Goal: Information Seeking & Learning: Find specific fact

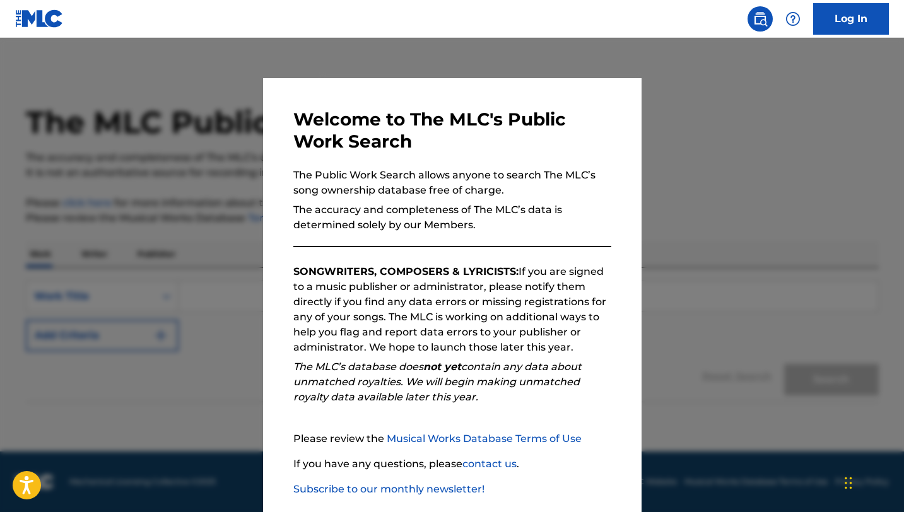
scroll to position [65, 0]
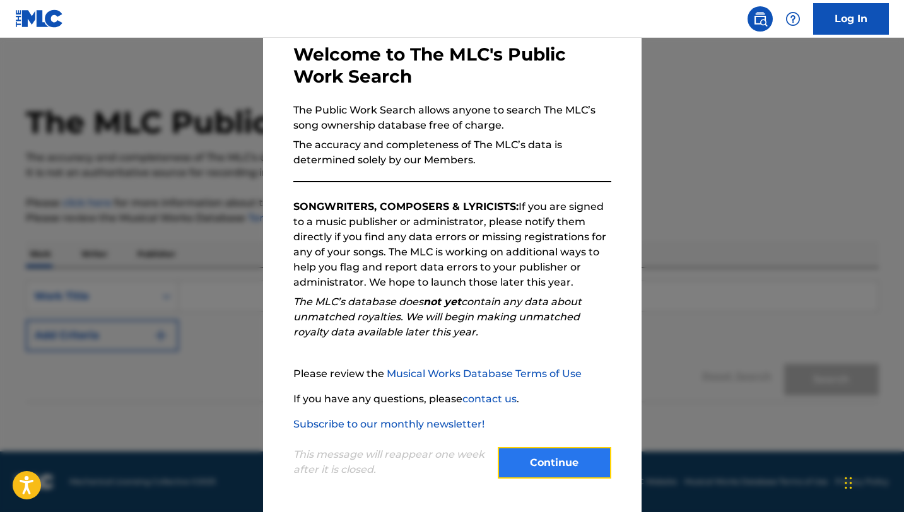
click at [539, 464] on button "Continue" at bounding box center [555, 463] width 114 height 32
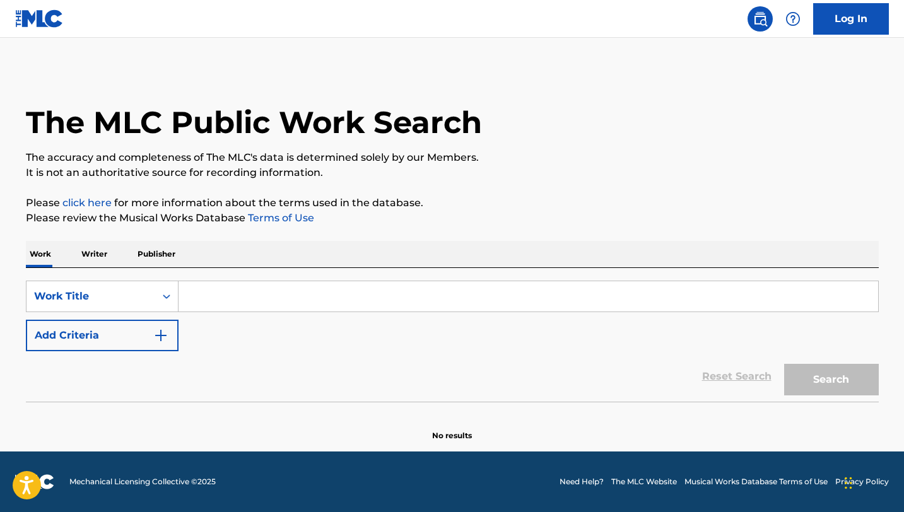
click at [203, 293] on input "Search Form" at bounding box center [529, 296] width 700 height 30
paste input "Walk This Way,” by RUN DMC and Aerosmith"
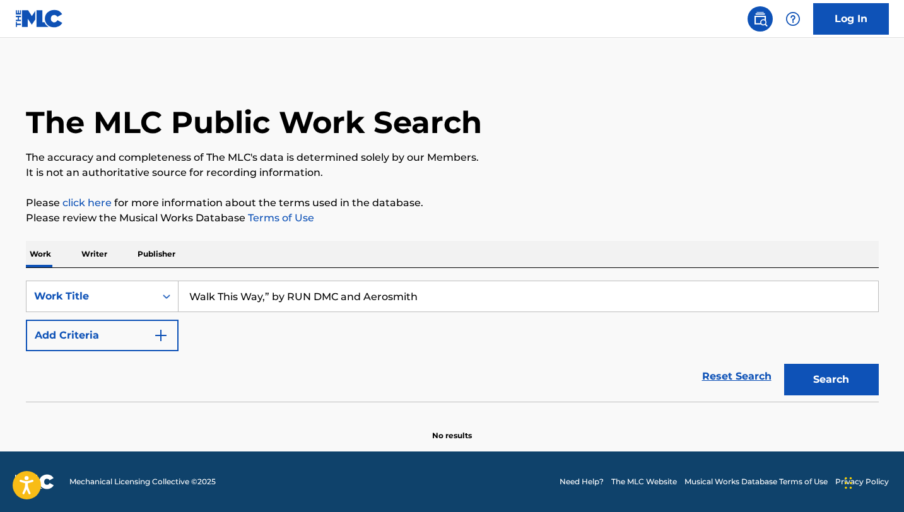
click at [784, 364] on button "Search" at bounding box center [831, 380] width 95 height 32
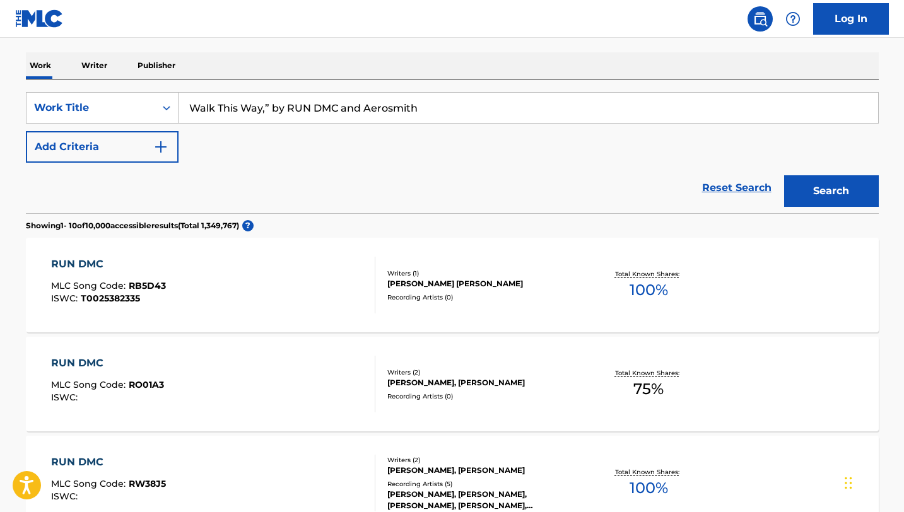
scroll to position [190, 0]
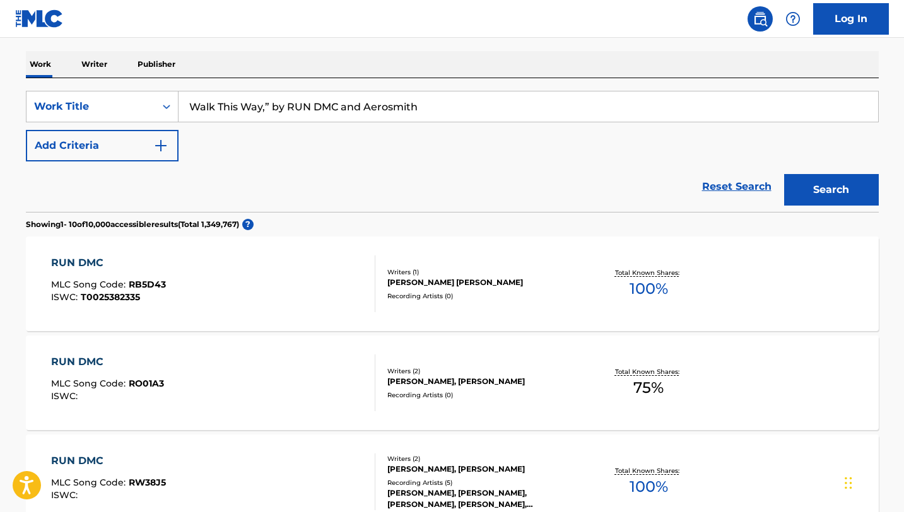
drag, startPoint x: 423, startPoint y: 105, endPoint x: 265, endPoint y: 107, distance: 158.3
click at [265, 107] on input "Walk This Way,” by RUN DMC and Aerosmith" at bounding box center [529, 106] width 700 height 30
click at [784, 174] on button "Search" at bounding box center [831, 190] width 95 height 32
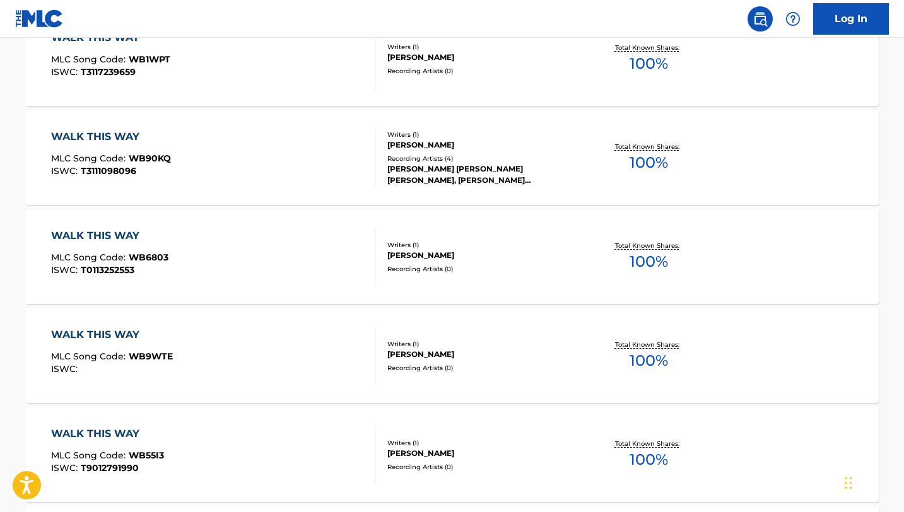
scroll to position [0, 0]
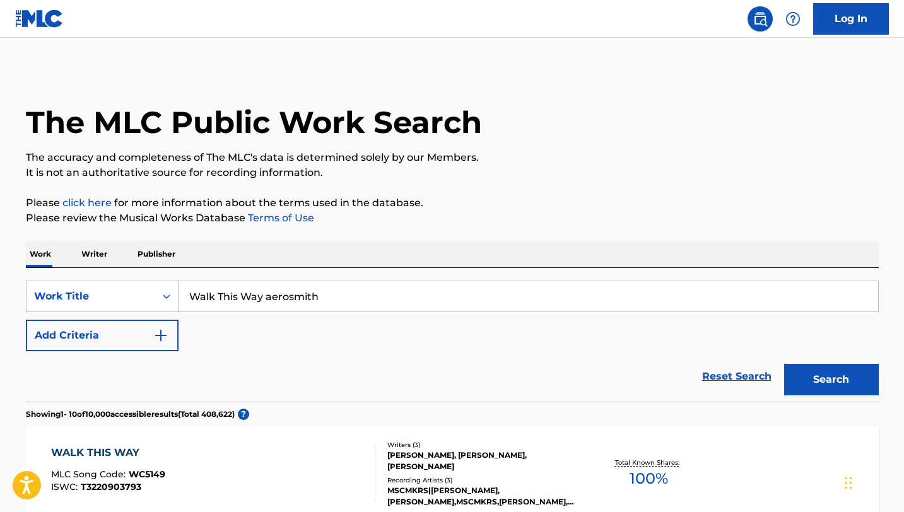
click at [784, 364] on button "Search" at bounding box center [831, 380] width 95 height 32
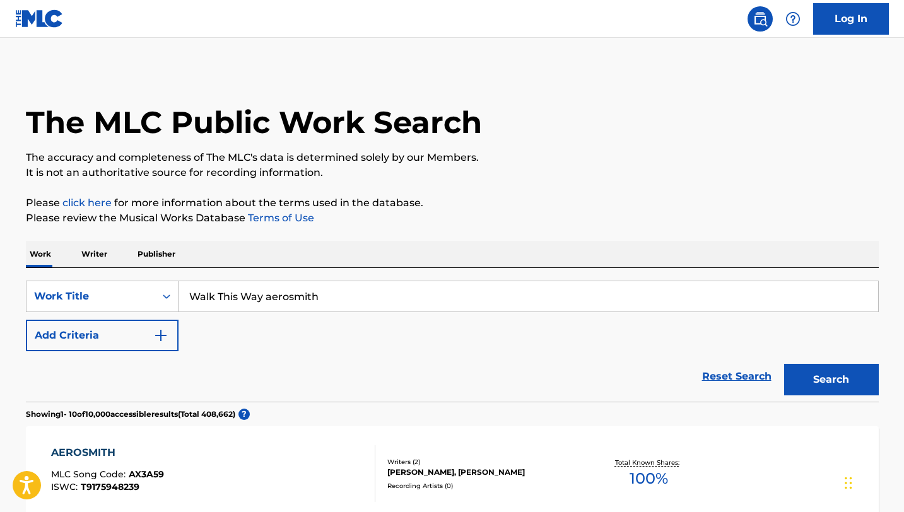
drag, startPoint x: 336, startPoint y: 291, endPoint x: 267, endPoint y: 291, distance: 68.1
click at [267, 291] on input "Walk This Way aerosmith" at bounding box center [529, 296] width 700 height 30
type input "Walk This Way"
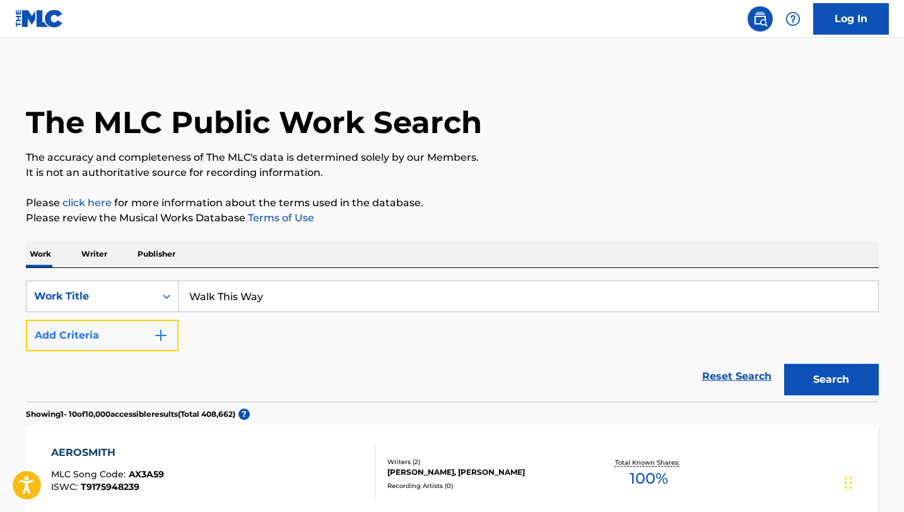
click at [153, 329] on img "Search Form" at bounding box center [160, 335] width 15 height 15
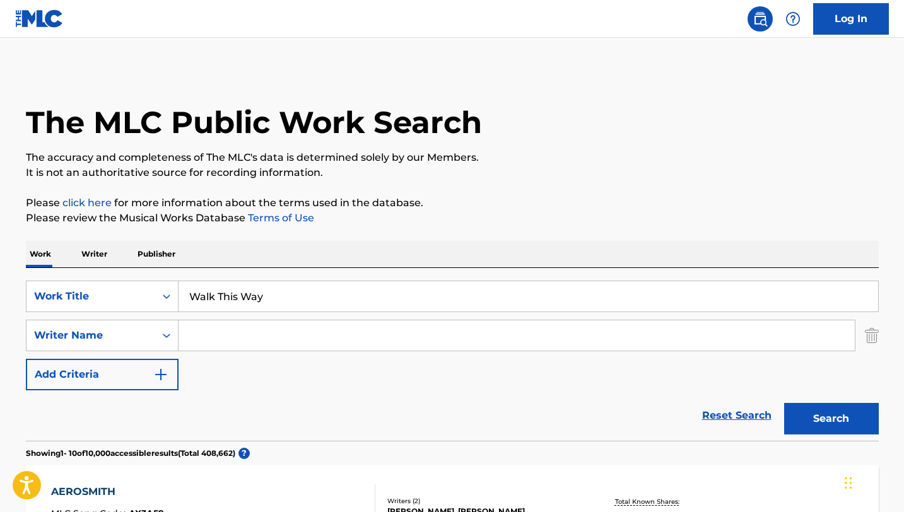
click at [216, 331] on input "Search Form" at bounding box center [517, 335] width 676 height 30
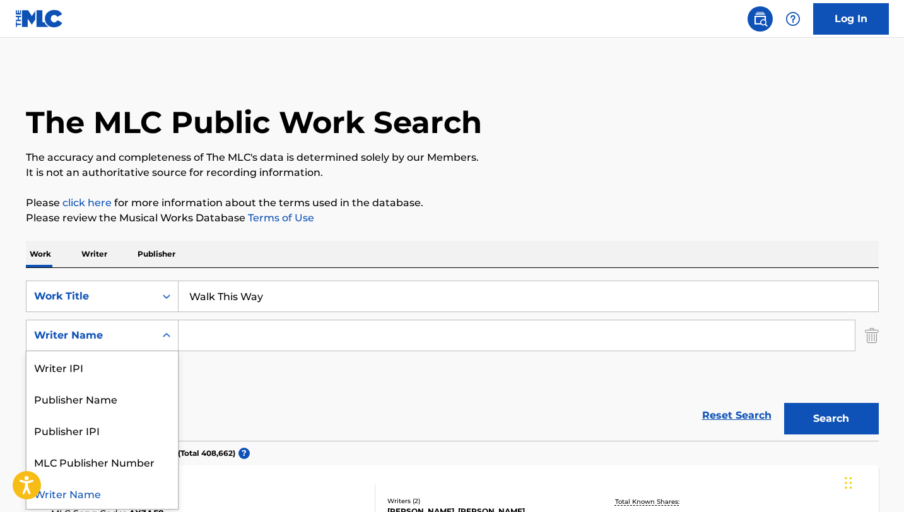
click at [168, 336] on icon "Search Form" at bounding box center [167, 335] width 8 height 4
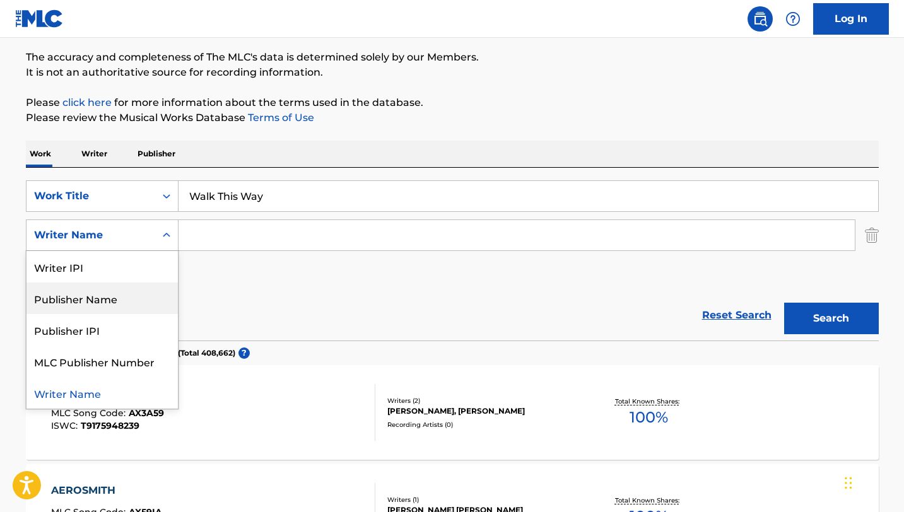
scroll to position [102, 0]
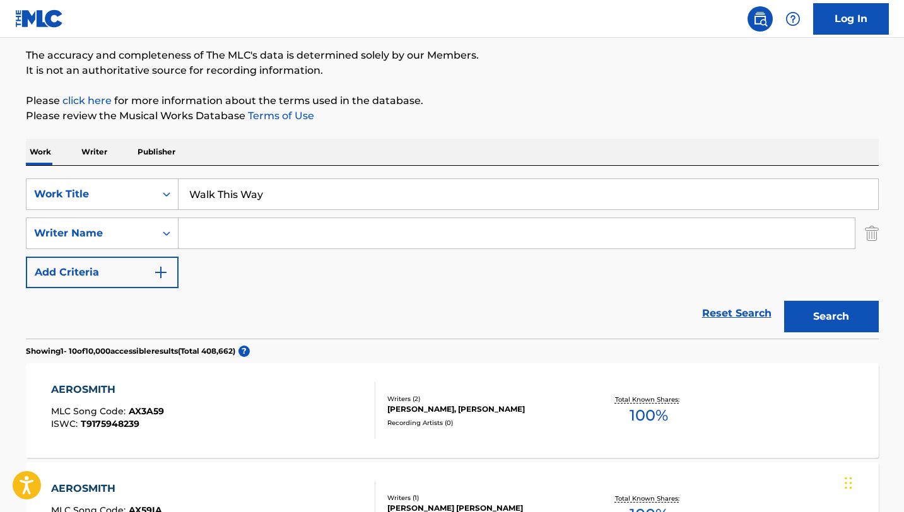
click at [222, 228] on input "Search Form" at bounding box center [517, 233] width 676 height 30
type input "[PERSON_NAME]"
click at [784, 301] on button "Search" at bounding box center [831, 317] width 95 height 32
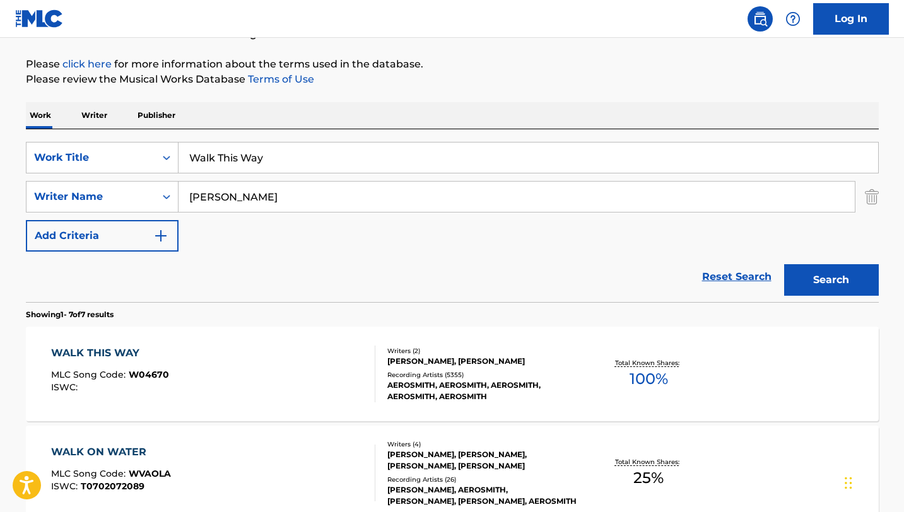
scroll to position [140, 0]
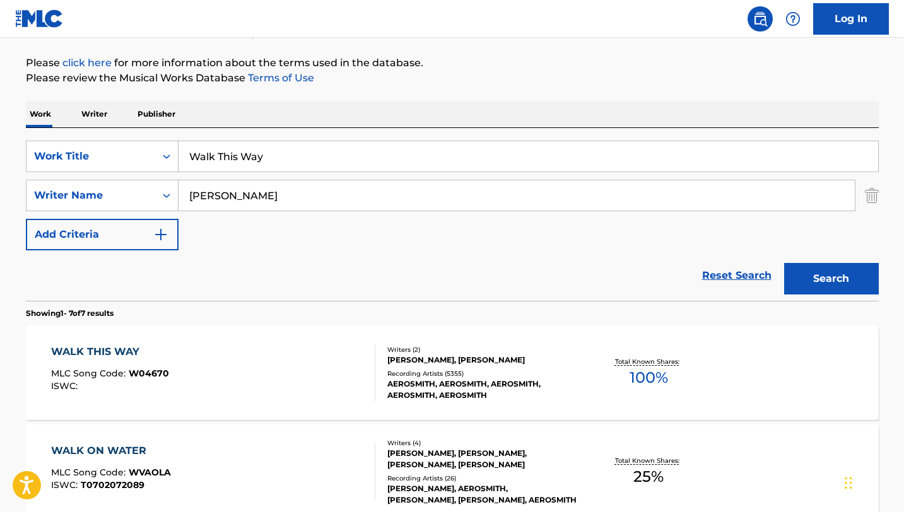
click at [115, 351] on div "WALK THIS WAY" at bounding box center [110, 351] width 118 height 15
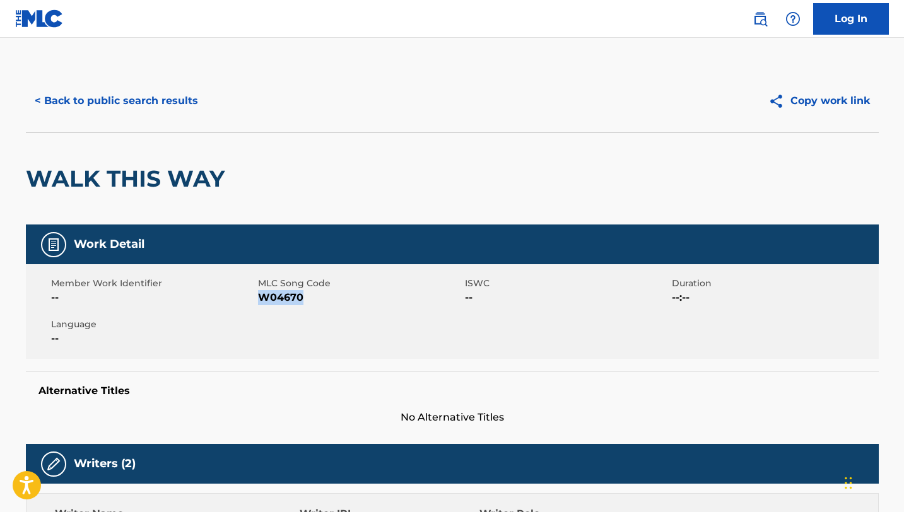
drag, startPoint x: 304, startPoint y: 298, endPoint x: 259, endPoint y: 297, distance: 44.8
click at [259, 297] on span "W04670" at bounding box center [360, 297] width 204 height 15
copy span "W04670"
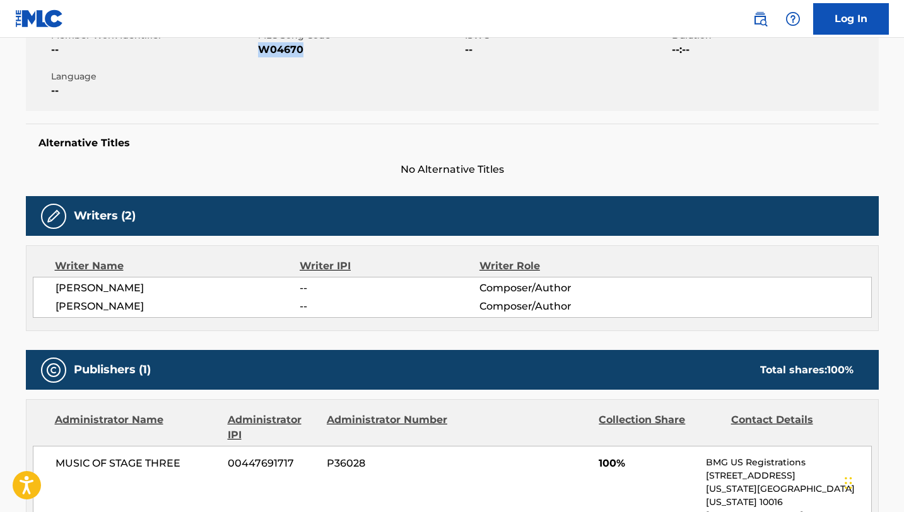
scroll to position [249, 0]
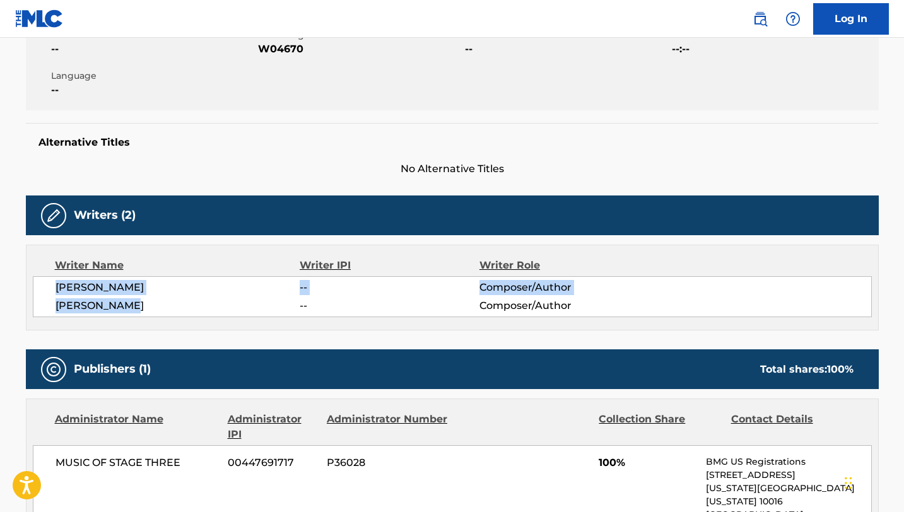
drag, startPoint x: 53, startPoint y: 286, endPoint x: 136, endPoint y: 308, distance: 85.5
click at [136, 308] on div "[PERSON_NAME] -- Composer/Author [PERSON_NAME] -- Composer/Author" at bounding box center [452, 296] width 839 height 41
copy div "[PERSON_NAME] -- Composer/Author [PERSON_NAME]"
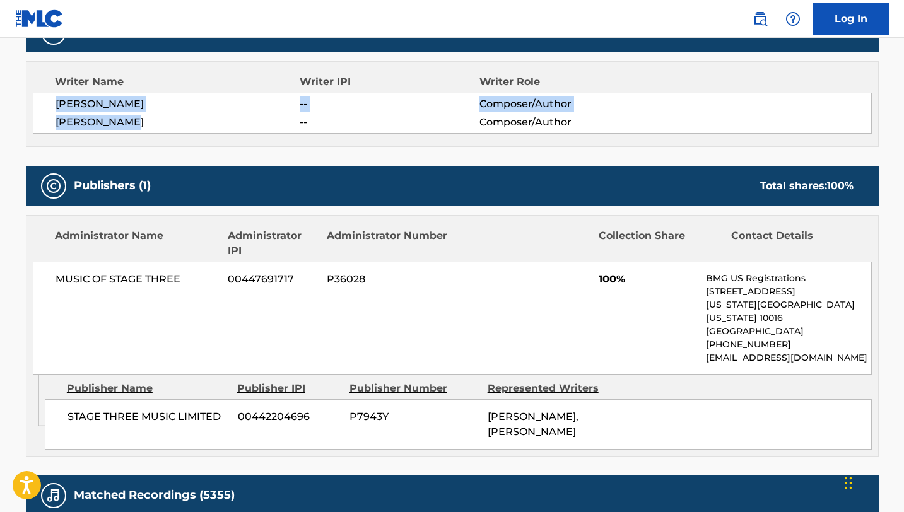
scroll to position [433, 0]
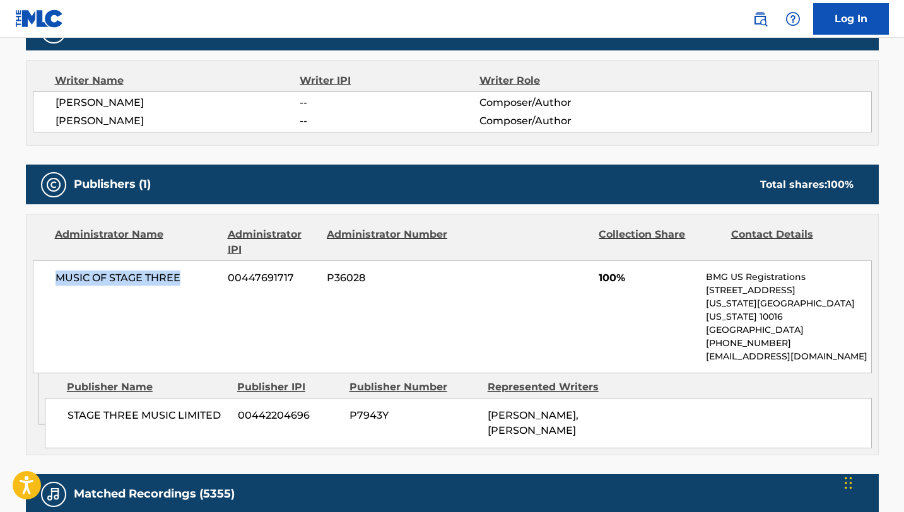
drag, startPoint x: 50, startPoint y: 278, endPoint x: 189, endPoint y: 278, distance: 138.8
click at [189, 278] on div "MUSIC OF STAGE THREE 00447691717 P36028 100% BMG US Registrations [STREET_ADDRE…" at bounding box center [452, 317] width 839 height 113
copy span "MUSIC OF STAGE THREE"
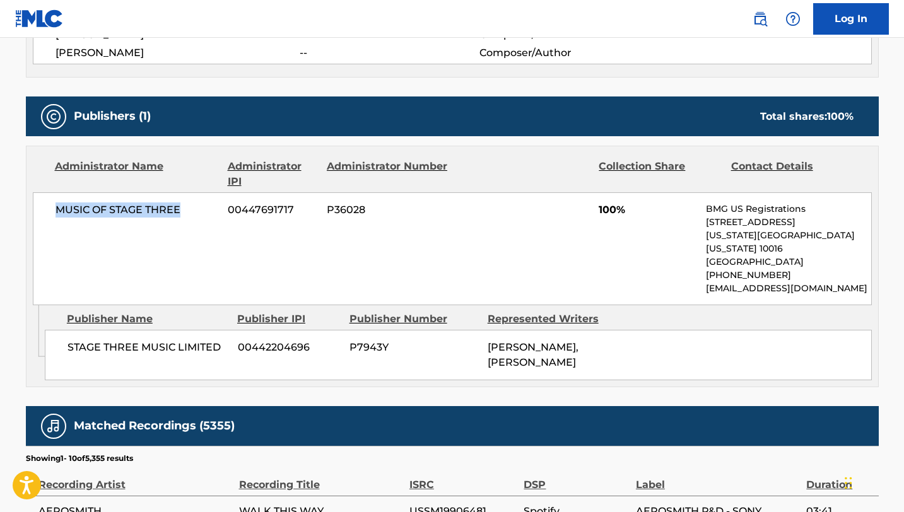
scroll to position [499, 0]
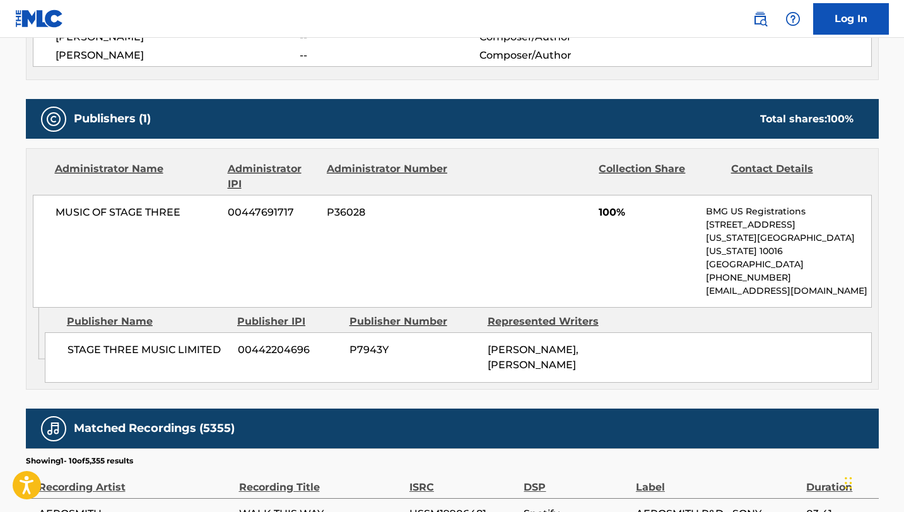
click at [349, 343] on span "P7943Y" at bounding box center [413, 350] width 129 height 15
click at [732, 242] on p "[US_STATE][GEOGRAPHIC_DATA][US_STATE] 10016" at bounding box center [788, 244] width 165 height 26
click at [124, 123] on h5 "Publishers (1)" at bounding box center [112, 119] width 77 height 15
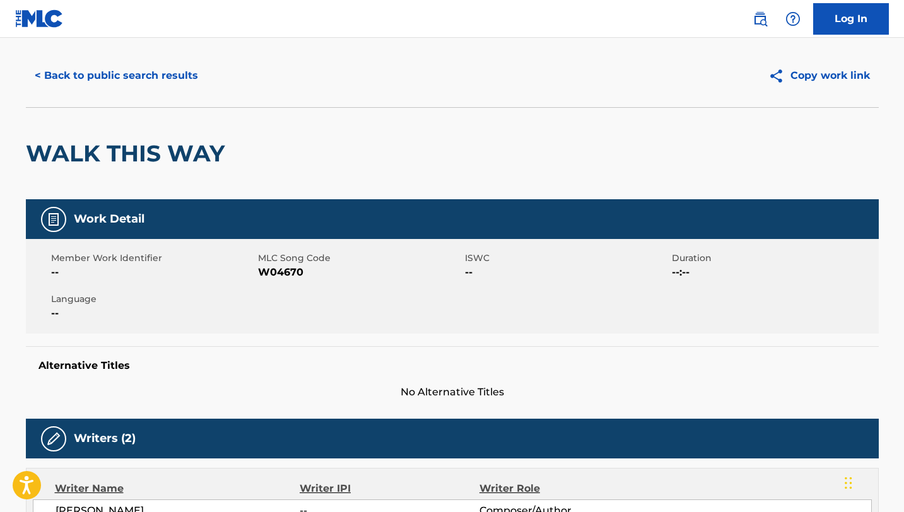
scroll to position [0, 0]
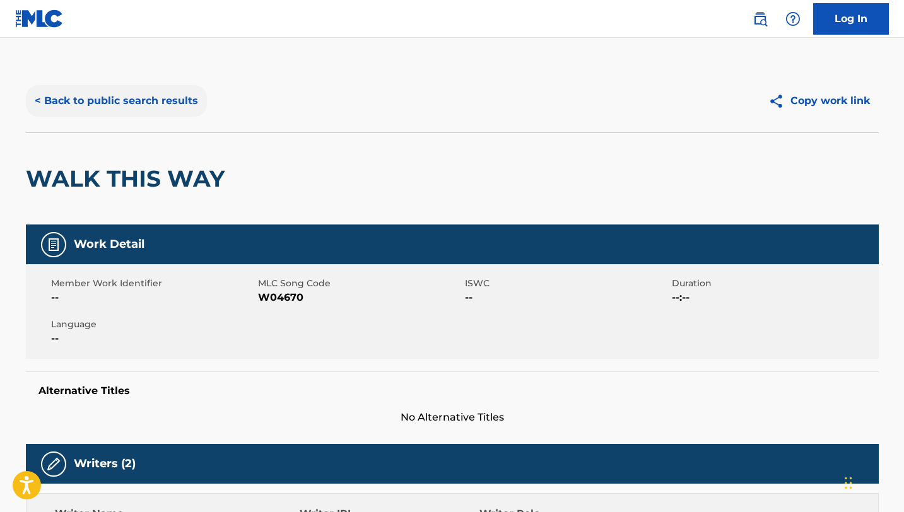
click at [37, 102] on button "< Back to public search results" at bounding box center [116, 101] width 181 height 32
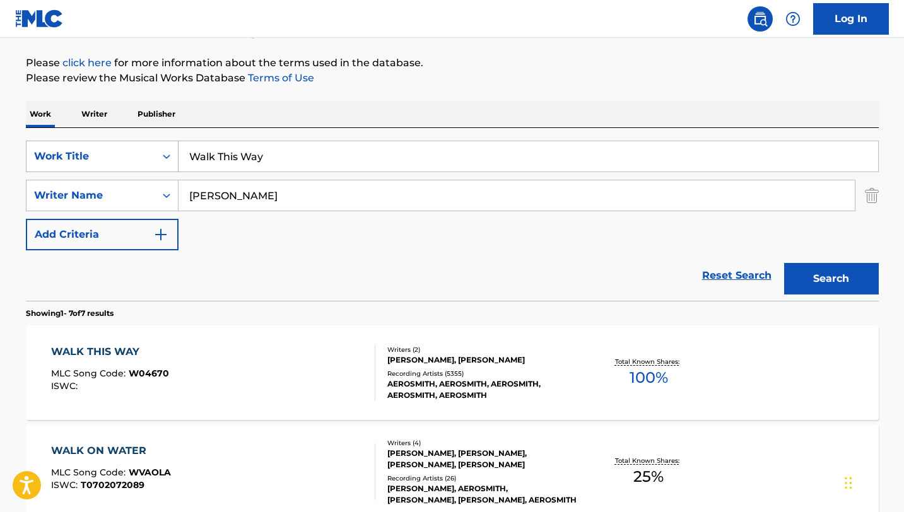
drag, startPoint x: 279, startPoint y: 158, endPoint x: 151, endPoint y: 151, distance: 128.2
click at [151, 151] on div "SearchWithCriteria90e54e42-0e4a-4e95-9abf-367e81da1334 Work Title Walk This Way" at bounding box center [452, 157] width 853 height 32
type input "Dont you forget about me"
drag, startPoint x: 256, startPoint y: 192, endPoint x: 156, endPoint y: 192, distance: 99.7
click at [156, 192] on div "SearchWithCriteria1e9a50be-94ed-4871-8f2d-333f2c8fc468 Writer Name [PERSON_NAME]" at bounding box center [452, 196] width 853 height 32
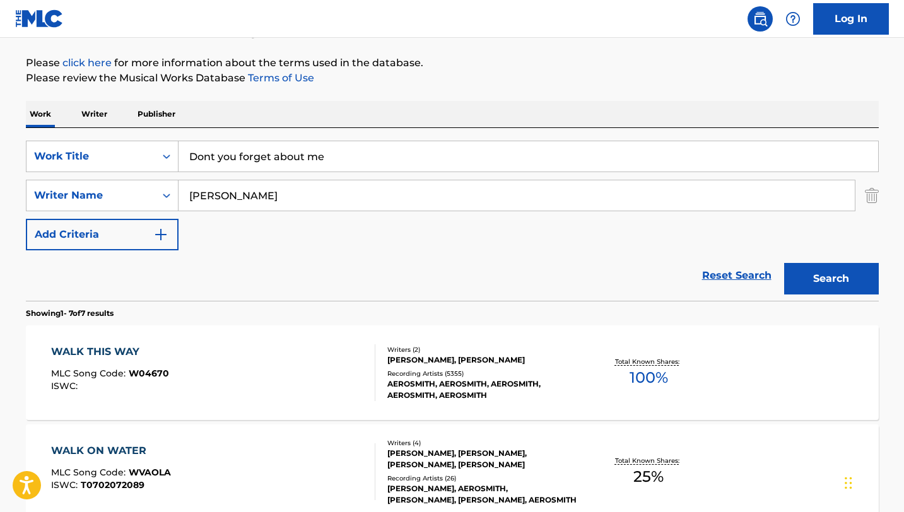
type input "[PERSON_NAME]"
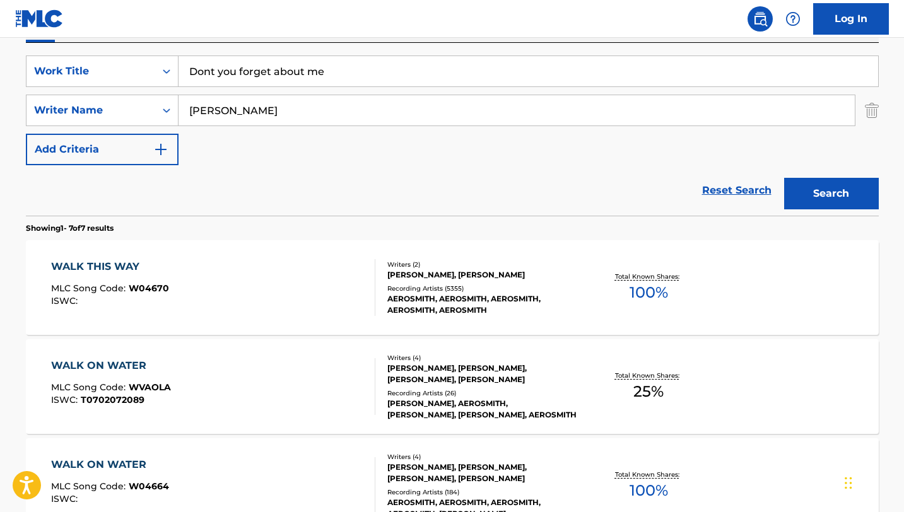
scroll to position [248, 0]
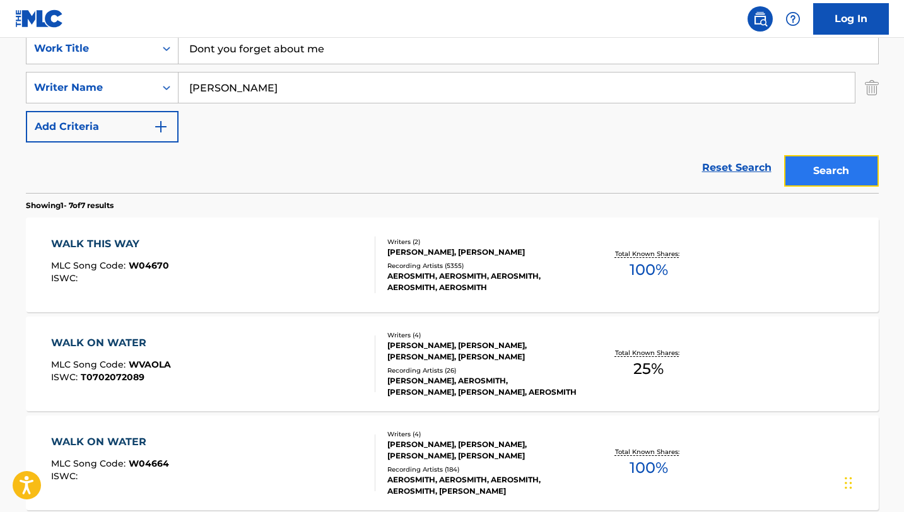
click at [846, 169] on button "Search" at bounding box center [831, 171] width 95 height 32
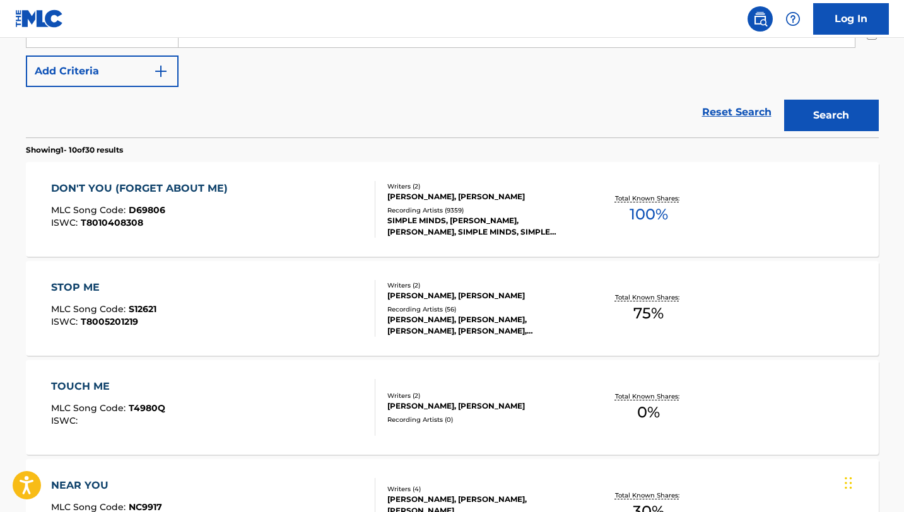
scroll to position [311, 0]
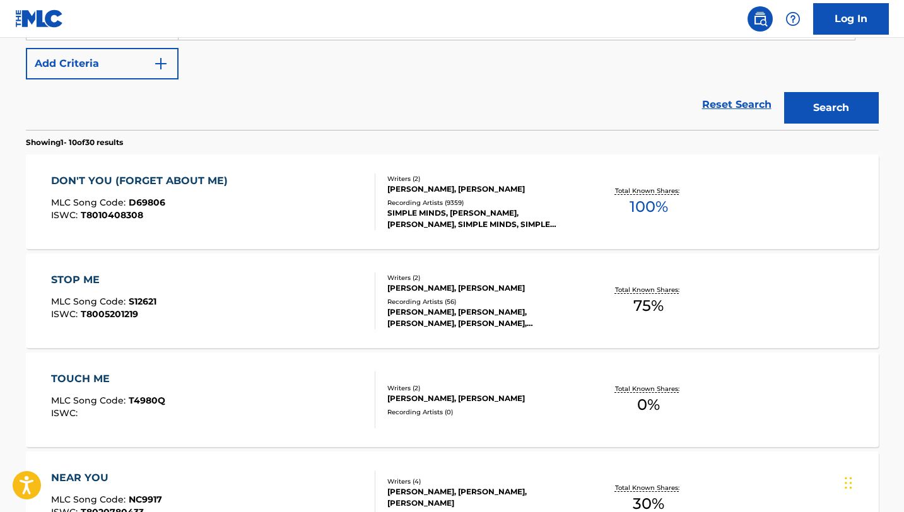
click at [158, 180] on div "DON'T YOU (FORGET ABOUT ME)" at bounding box center [142, 180] width 183 height 15
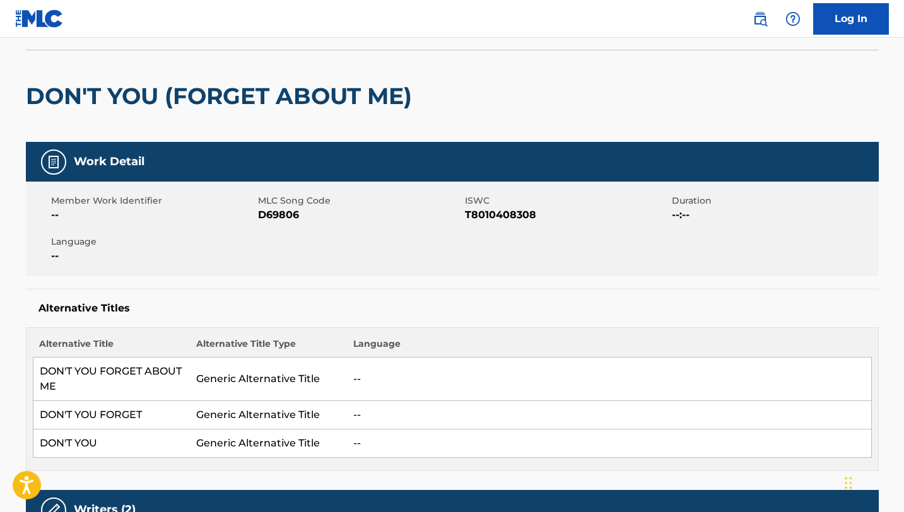
scroll to position [81, 0]
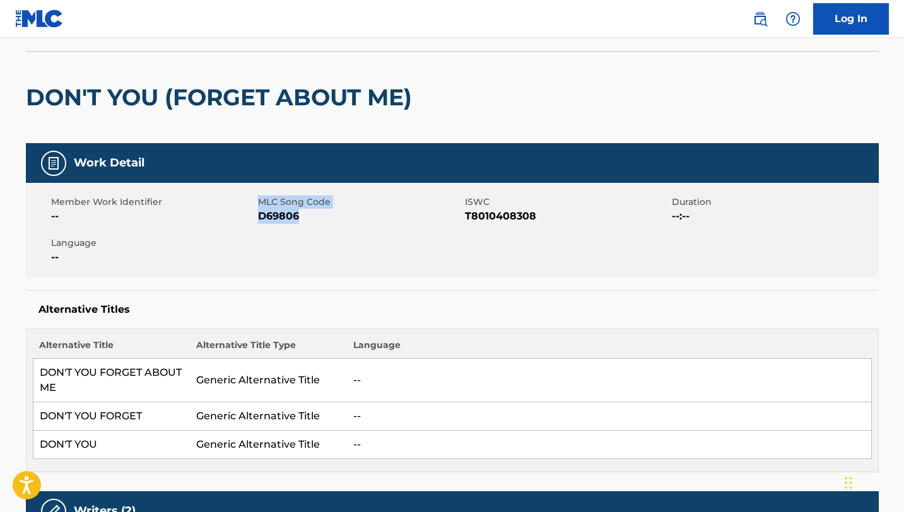
drag, startPoint x: 301, startPoint y: 215, endPoint x: 228, endPoint y: 214, distance: 72.6
click at [228, 214] on div "Member Work Identifier -- MLC Song Code D69806 ISWC T8010408308 Duration --:-- …" at bounding box center [452, 230] width 853 height 95
click at [286, 218] on span "D69806" at bounding box center [360, 216] width 204 height 15
drag, startPoint x: 298, startPoint y: 218, endPoint x: 258, endPoint y: 219, distance: 39.7
click at [258, 219] on span "D69806" at bounding box center [360, 216] width 204 height 15
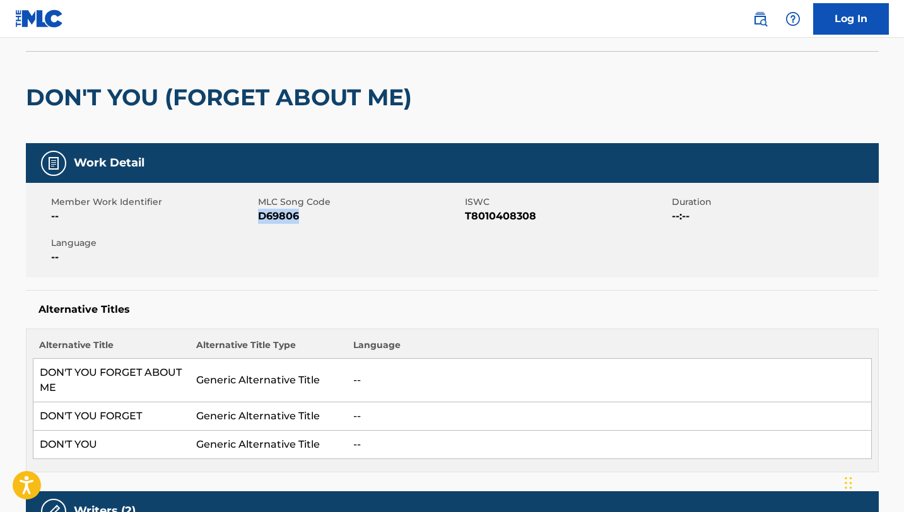
copy span "D69806"
drag, startPoint x: 462, startPoint y: 215, endPoint x: 541, endPoint y: 219, distance: 78.3
click at [541, 219] on div "Member Work Identifier -- MLC Song Code D69806 ISWC T8010408308 Duration --:-- …" at bounding box center [452, 230] width 853 height 95
click at [541, 219] on span "T8010408308" at bounding box center [567, 216] width 204 height 15
drag, startPoint x: 534, startPoint y: 215, endPoint x: 464, endPoint y: 216, distance: 70.0
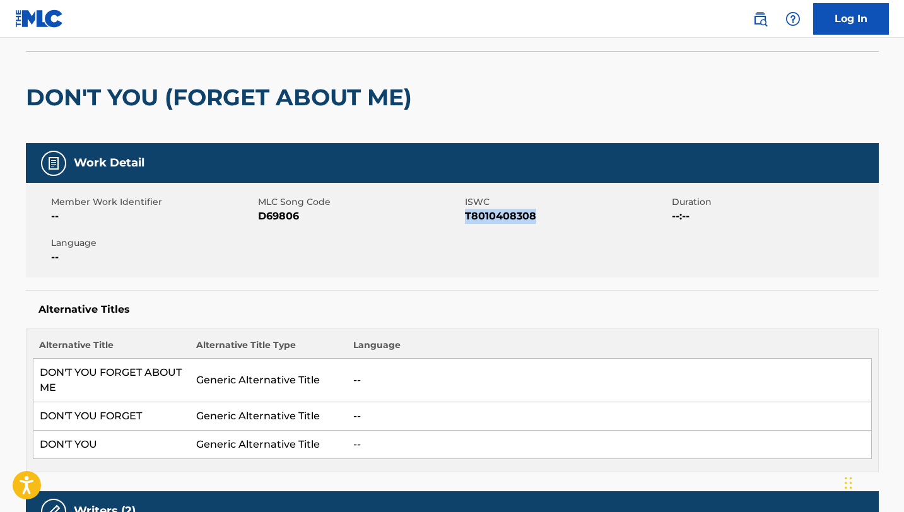
click at [465, 216] on span "T8010408308" at bounding box center [567, 216] width 204 height 15
copy span "T8010408308"
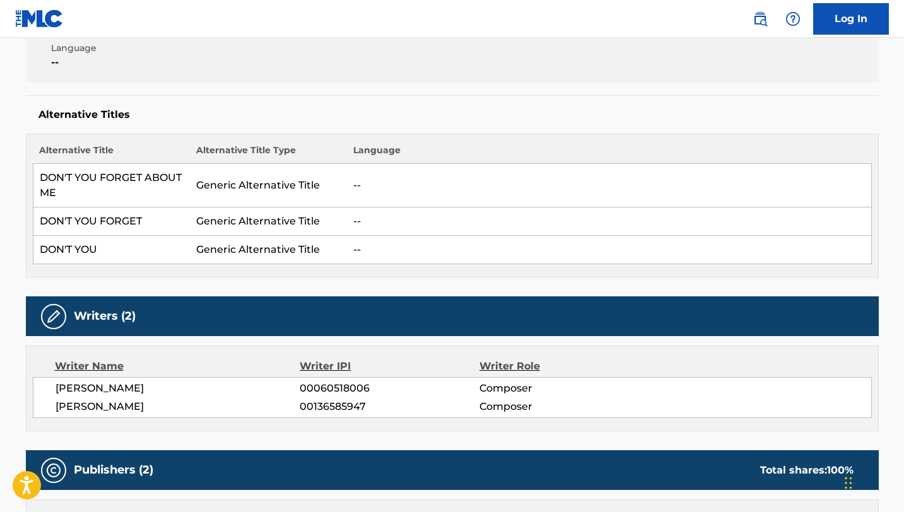
scroll to position [278, 0]
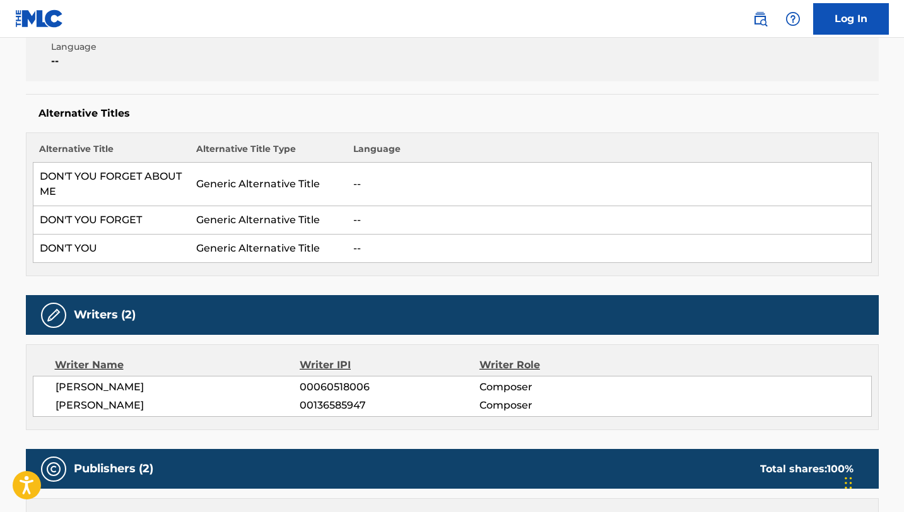
drag, startPoint x: 147, startPoint y: 401, endPoint x: 54, endPoint y: 376, distance: 96.5
click at [54, 376] on div "[PERSON_NAME] 00060518006 Composer [PERSON_NAME] 00136585947 Composer" at bounding box center [452, 396] width 839 height 41
drag, startPoint x: 54, startPoint y: 381, endPoint x: 158, endPoint y: 407, distance: 107.2
click at [158, 407] on div "[PERSON_NAME] 00060518006 Composer [PERSON_NAME] 00136585947 Composer" at bounding box center [452, 396] width 839 height 41
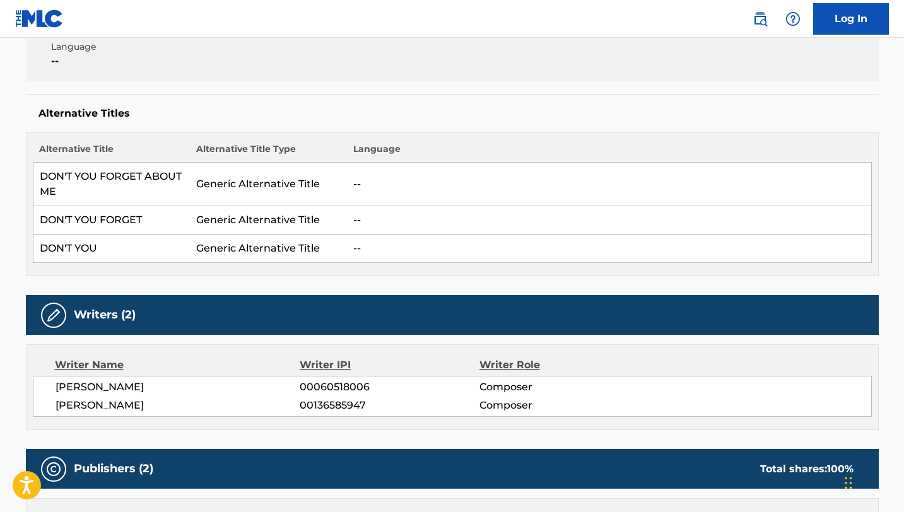
copy div "[PERSON_NAME] 00060518006 Composer [PERSON_NAME]"
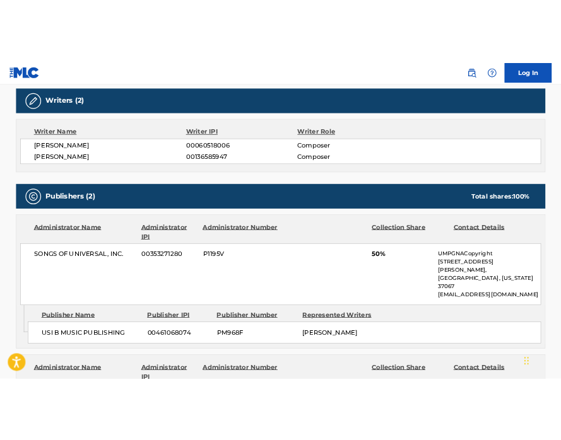
scroll to position [529, 0]
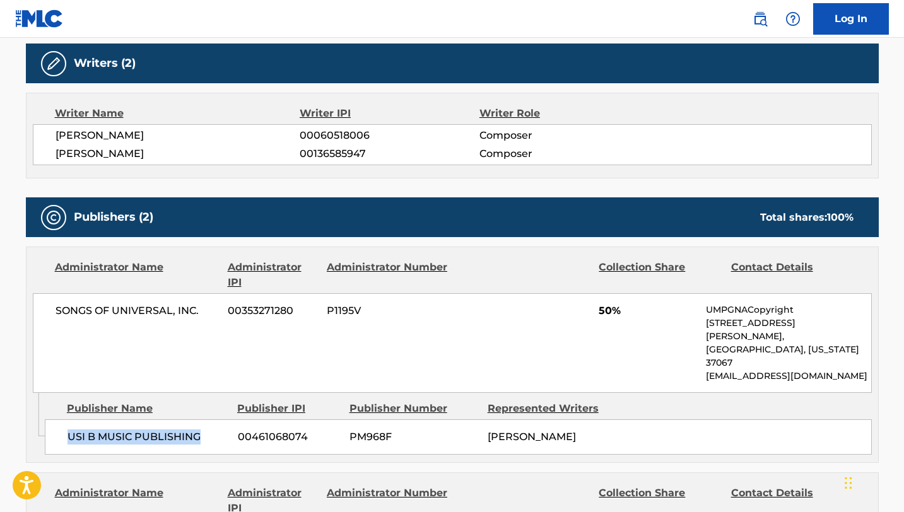
drag, startPoint x: 70, startPoint y: 408, endPoint x: 206, endPoint y: 423, distance: 137.0
click at [206, 423] on div "USI B MUSIC PUBLISHING 00461068074 PM968F [PERSON_NAME]" at bounding box center [458, 436] width 827 height 35
copy span "USI B MUSIC PUBLISHING"
